Goal: Information Seeking & Learning: Understand process/instructions

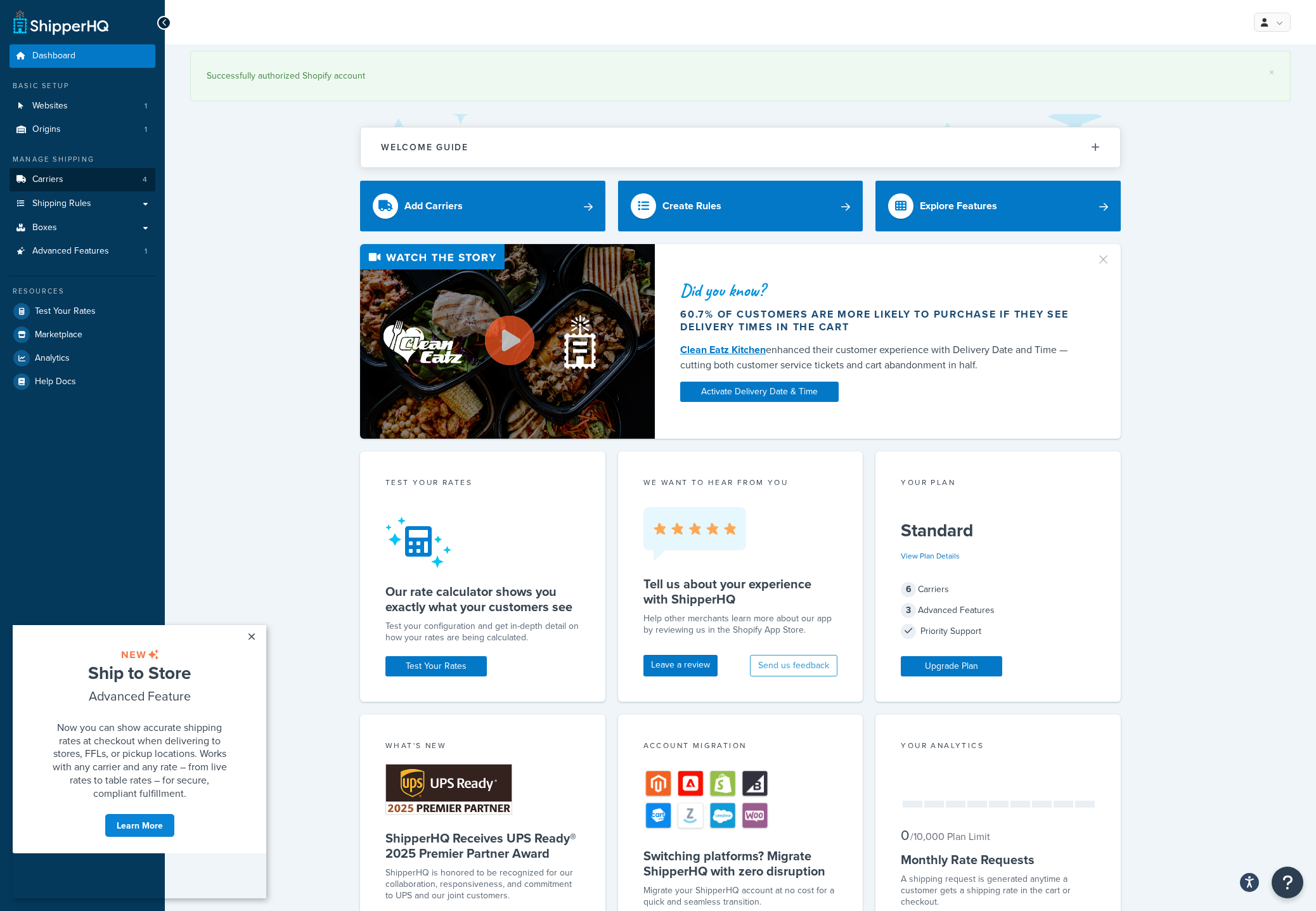
click at [57, 176] on span "Carriers" at bounding box center [48, 179] width 31 height 11
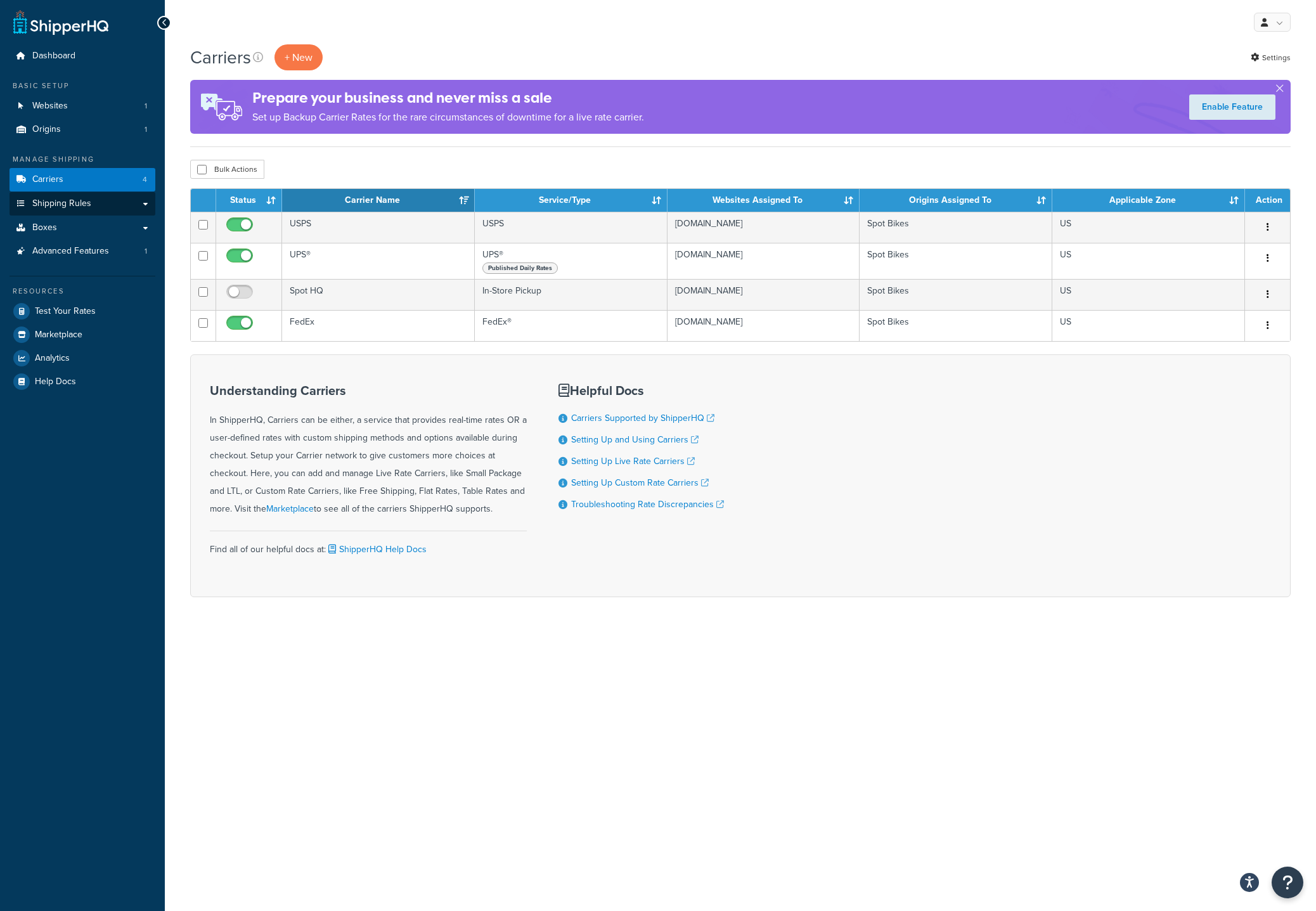
click at [65, 201] on span "Shipping Rules" at bounding box center [61, 203] width 58 height 11
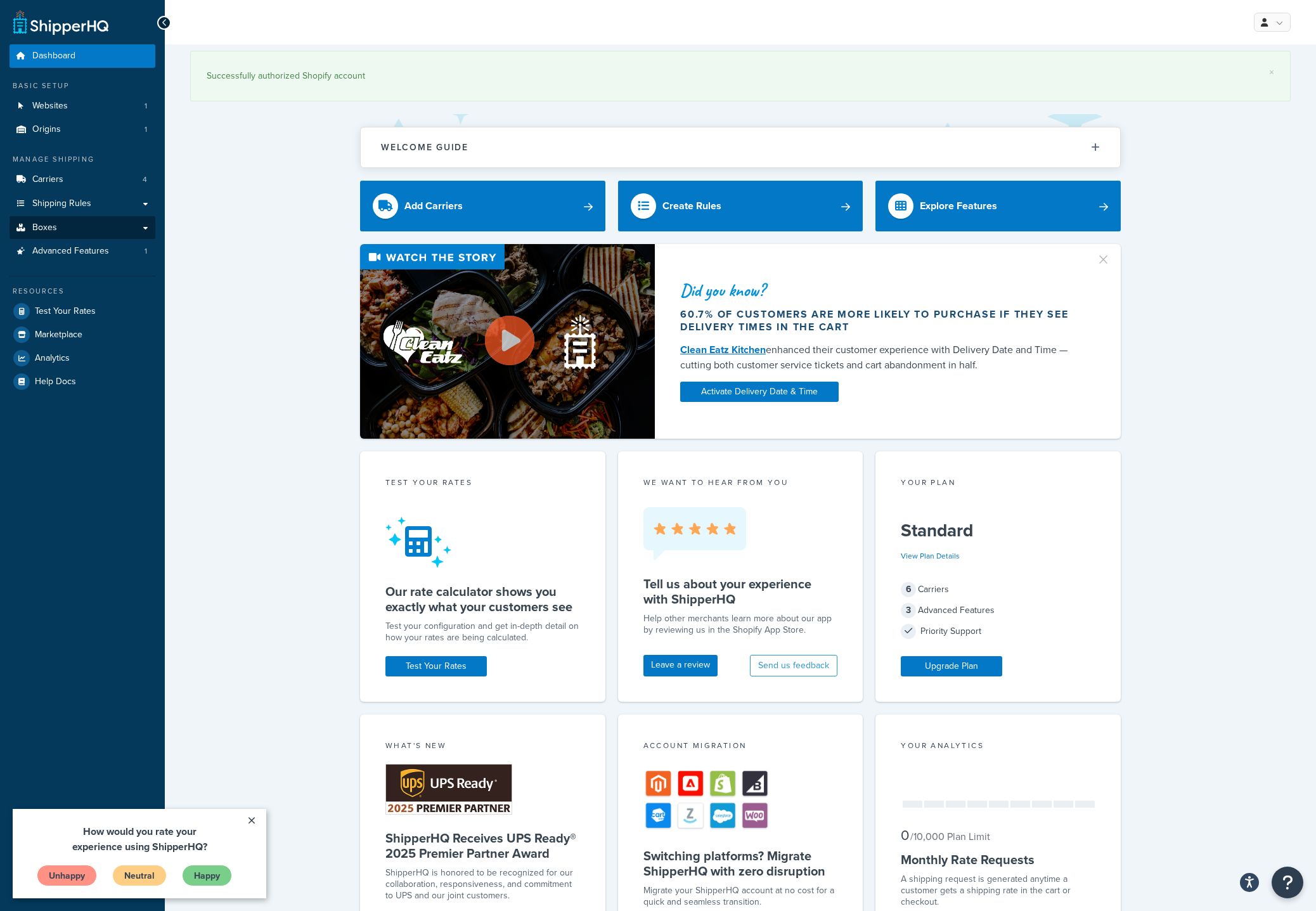
click at [61, 220] on link "Boxes" at bounding box center [82, 228] width 146 height 24
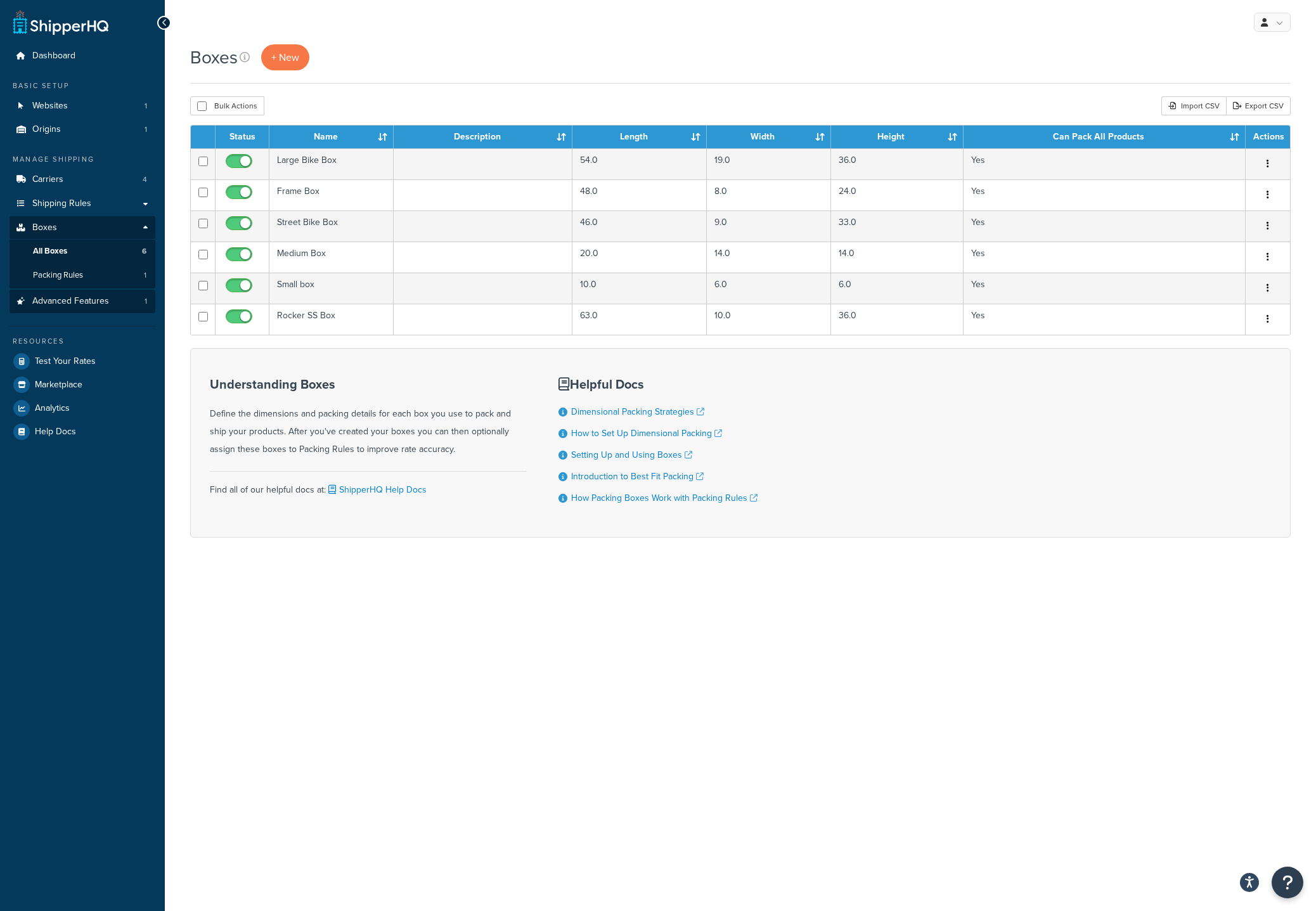
click at [85, 296] on span "Advanced Features" at bounding box center [70, 301] width 76 height 11
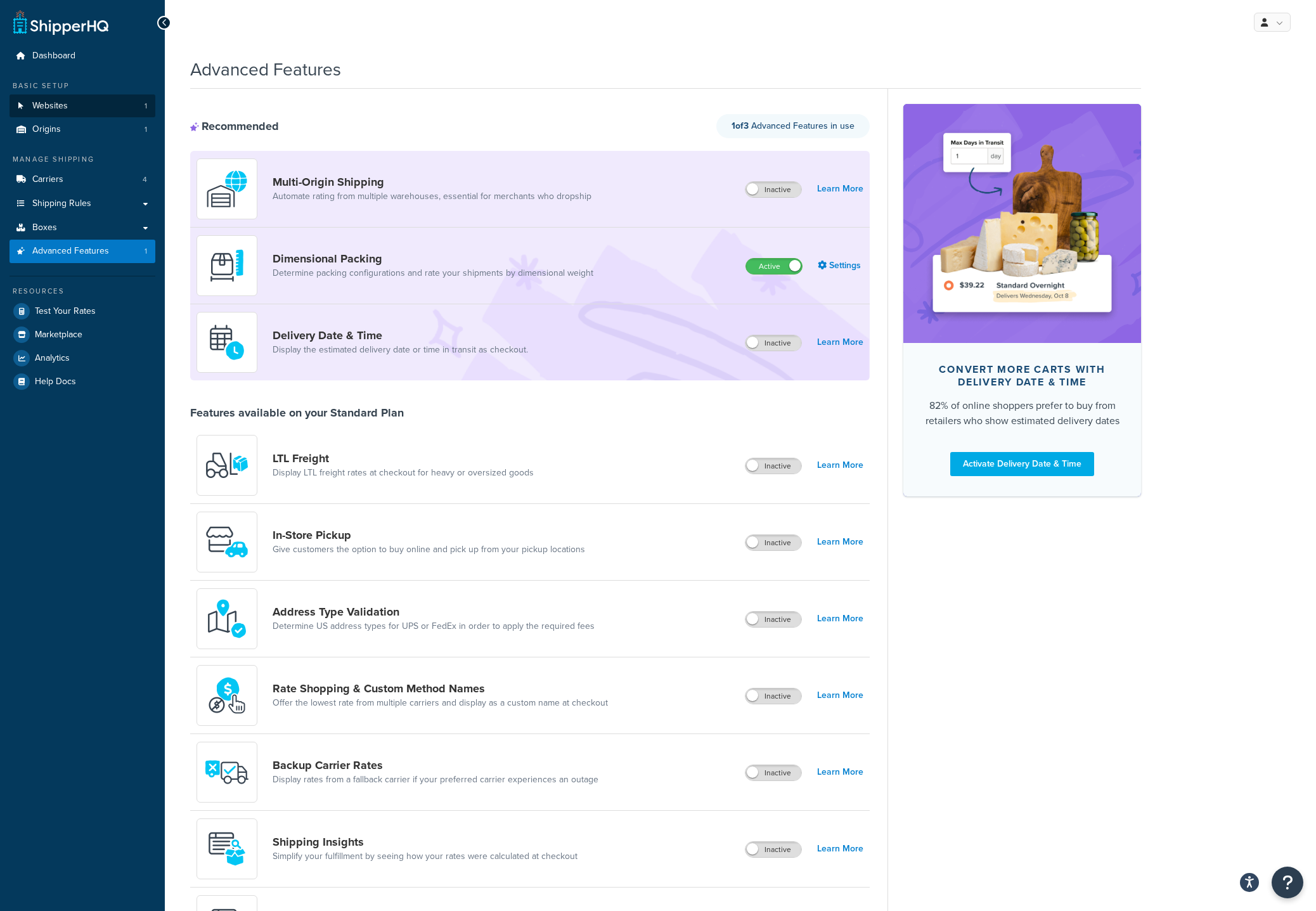
click at [55, 102] on span "Websites" at bounding box center [51, 106] width 36 height 11
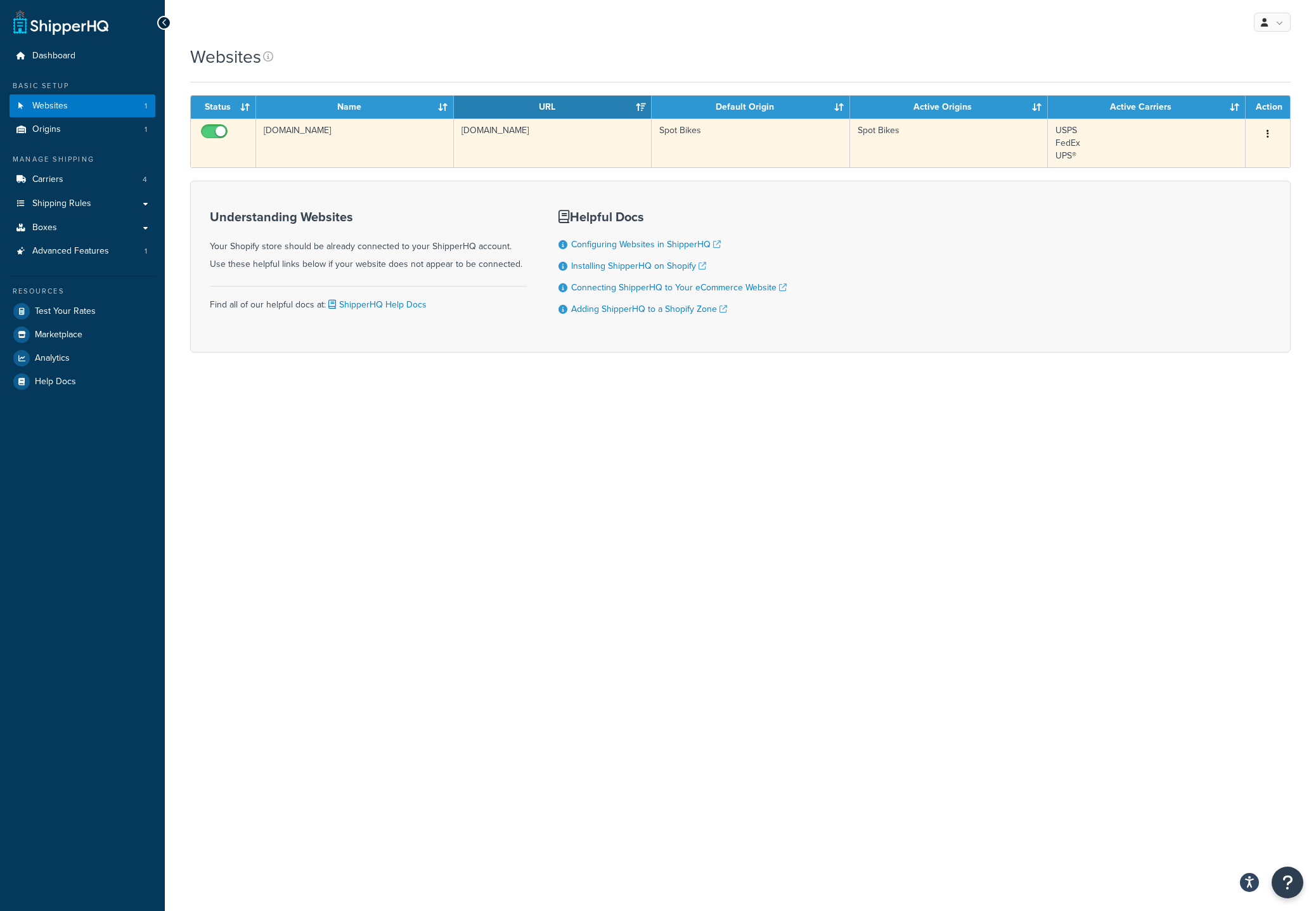
click at [1268, 129] on icon "button" at bounding box center [1267, 133] width 3 height 9
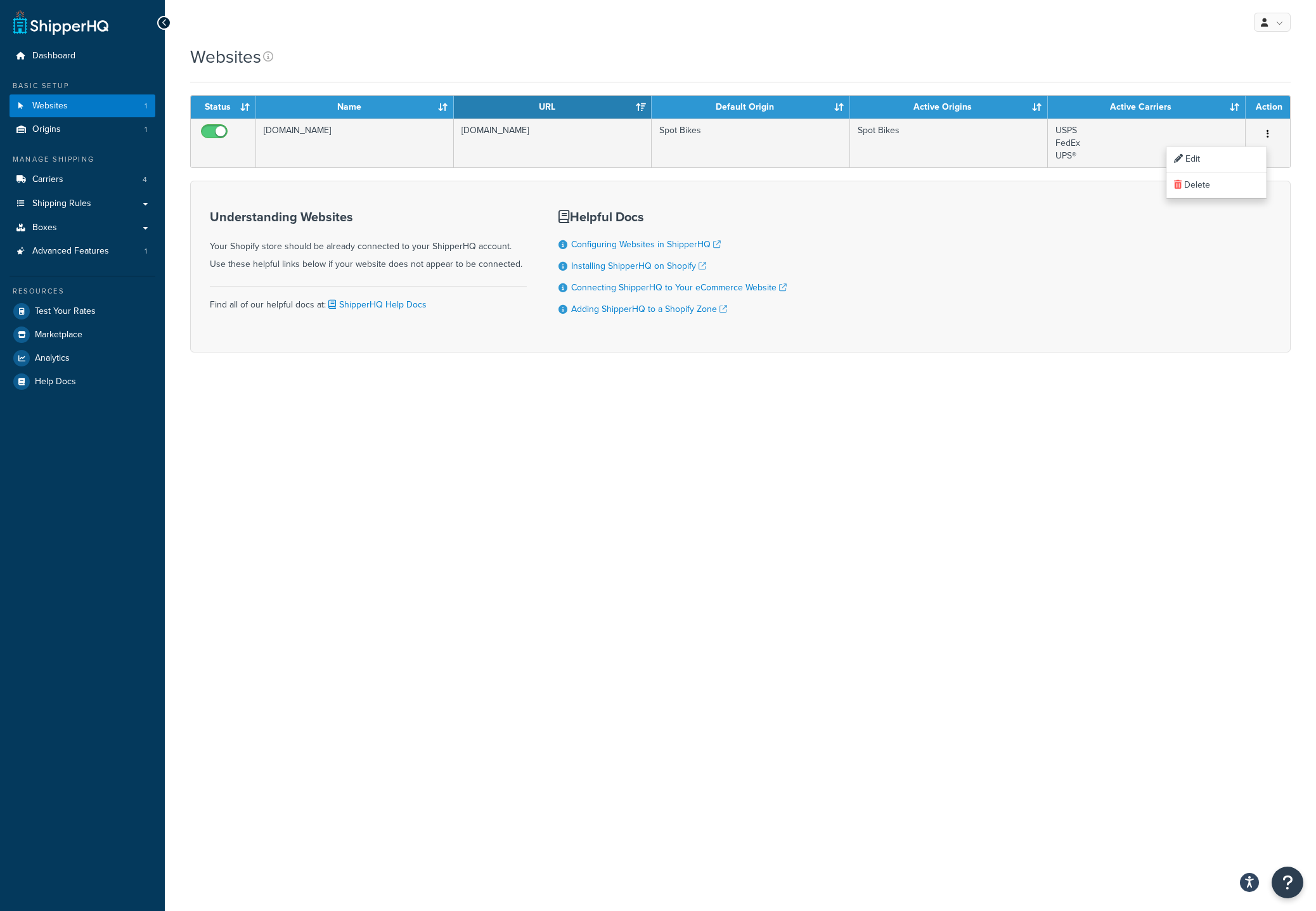
click at [1261, 460] on div "My Profile Billing Global Settings Contact Us Logout Websites Contact Us Send U…" at bounding box center [739, 455] width 1151 height 911
click at [599, 243] on link "Configuring Websites in ShipperHQ" at bounding box center [645, 244] width 150 height 13
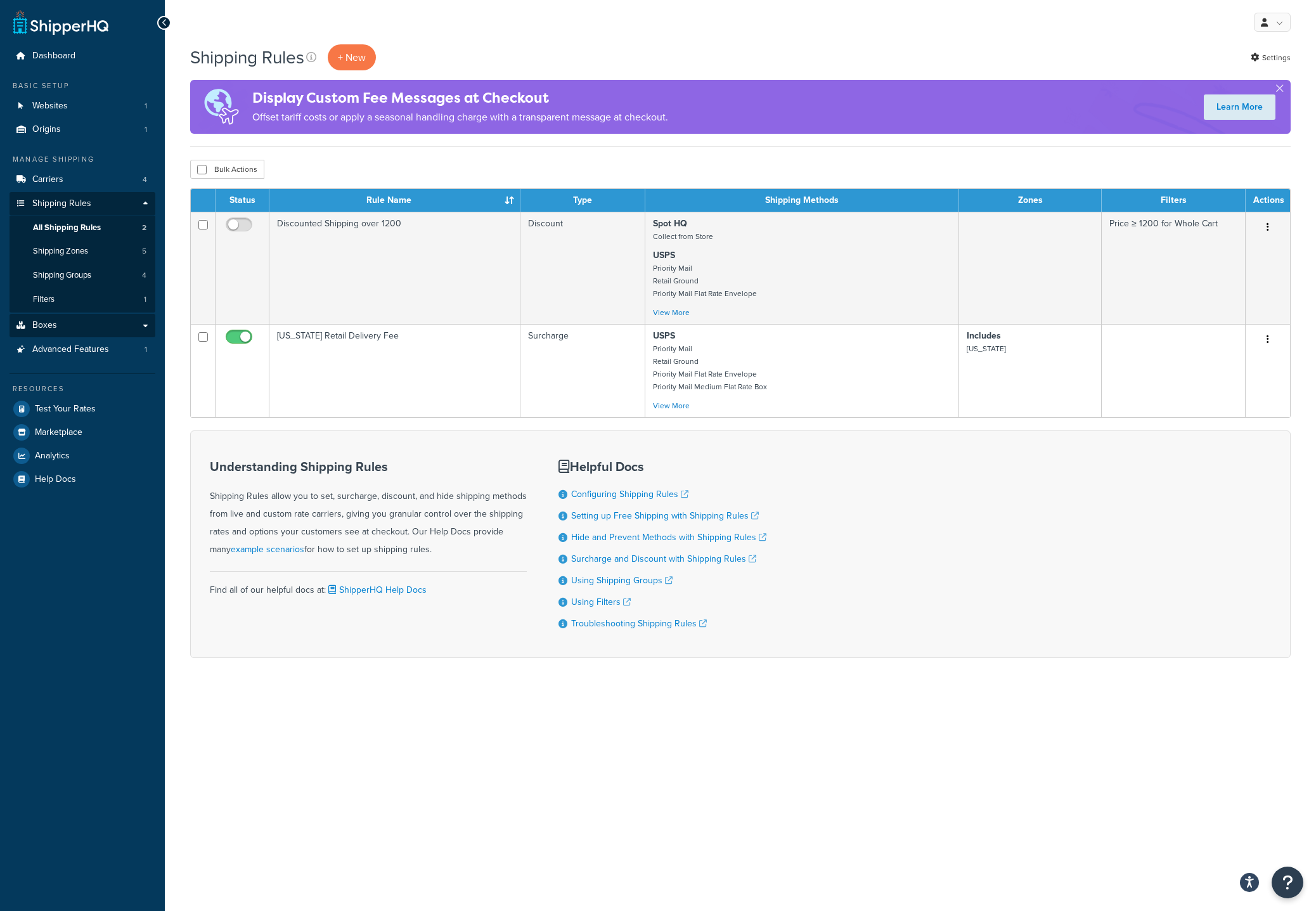
click at [47, 320] on span "Boxes" at bounding box center [45, 325] width 25 height 11
